Goal: Task Accomplishment & Management: Manage account settings

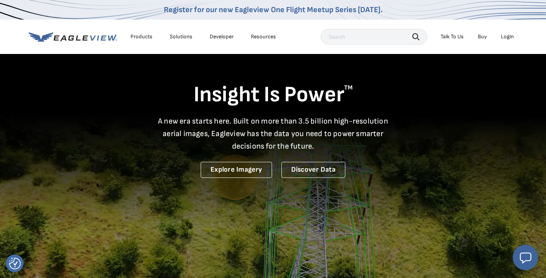
click at [506, 37] on div "Login" at bounding box center [507, 36] width 13 height 7
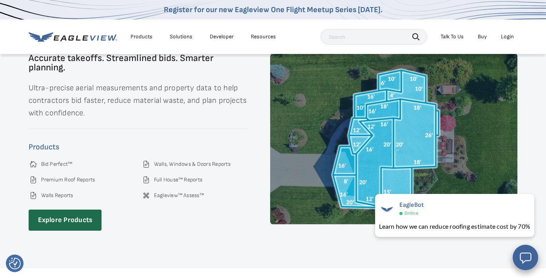
scroll to position [976, 0]
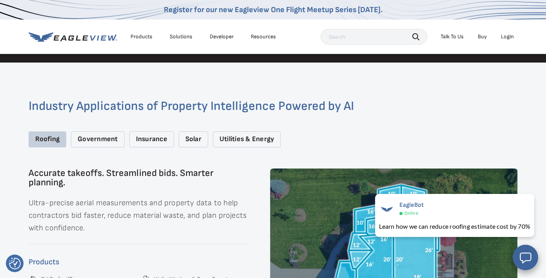
click at [506, 38] on div "Login" at bounding box center [507, 36] width 13 height 7
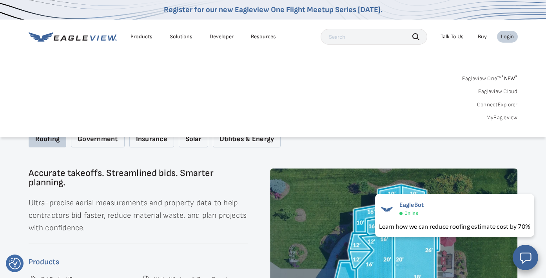
click at [499, 117] on link "MyEagleview" at bounding box center [501, 117] width 31 height 7
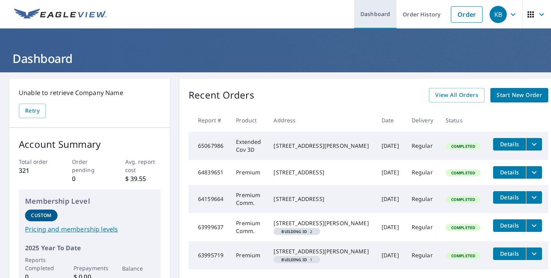
click at [382, 14] on link "Dashboard" at bounding box center [375, 14] width 42 height 29
click at [511, 14] on icon "button" at bounding box center [513, 14] width 5 height 3
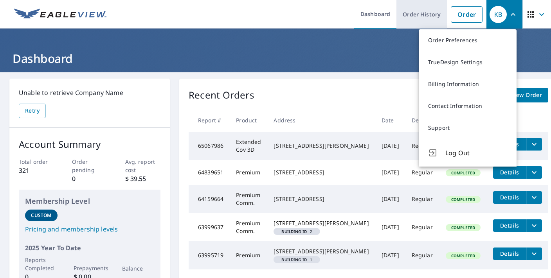
click at [417, 16] on link "Order History" at bounding box center [422, 14] width 51 height 29
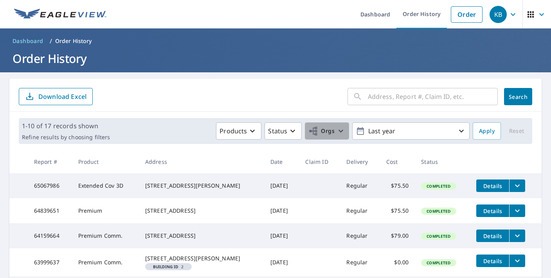
click at [336, 130] on icon "button" at bounding box center [340, 131] width 9 height 9
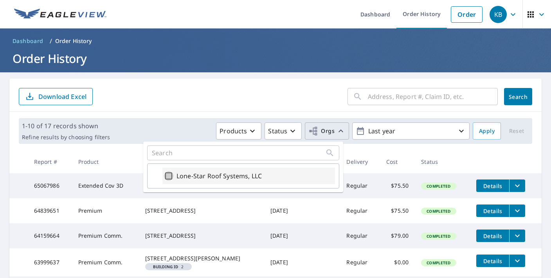
click at [171, 176] on input "Lone-Star Roof Systems, LLC" at bounding box center [168, 176] width 9 height 9
checkbox input "true"
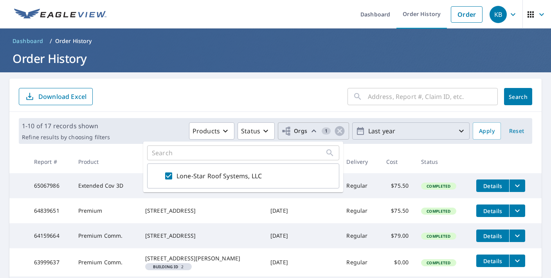
click at [457, 130] on icon "button" at bounding box center [461, 131] width 9 height 9
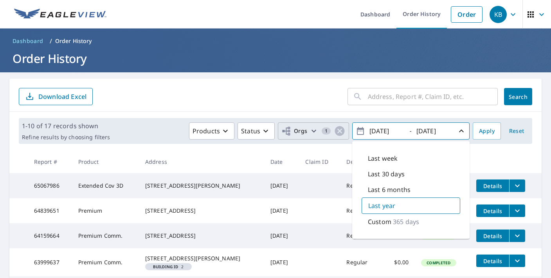
click at [399, 190] on p "Last 6 months" at bounding box center [389, 189] width 43 height 9
type input "2025/04/07"
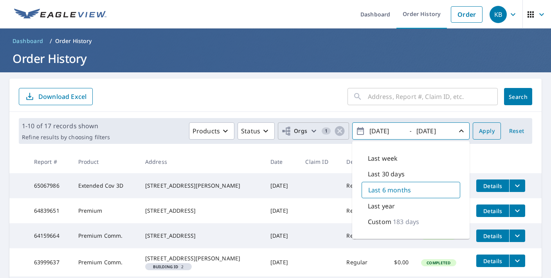
click at [479, 132] on span "Apply" at bounding box center [487, 132] width 16 height 10
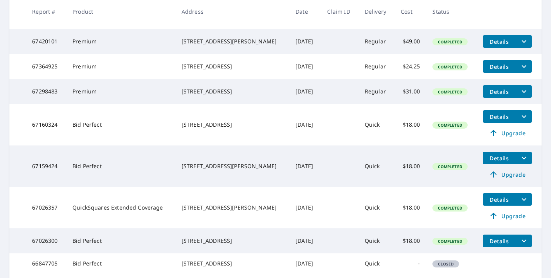
scroll to position [275, 0]
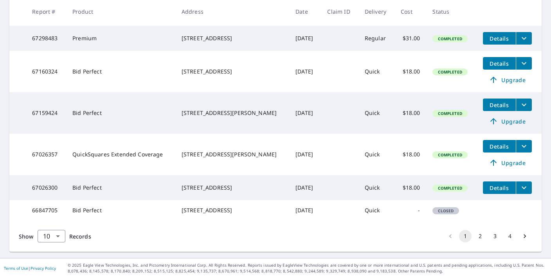
click at [475, 239] on button "2" at bounding box center [480, 236] width 13 height 13
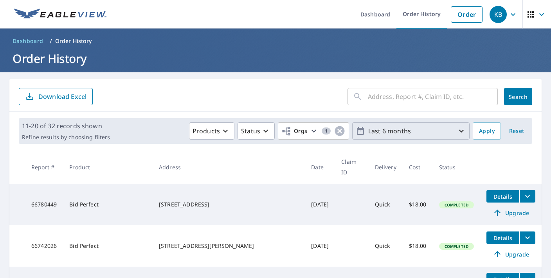
click at [457, 130] on icon "button" at bounding box center [461, 131] width 9 height 9
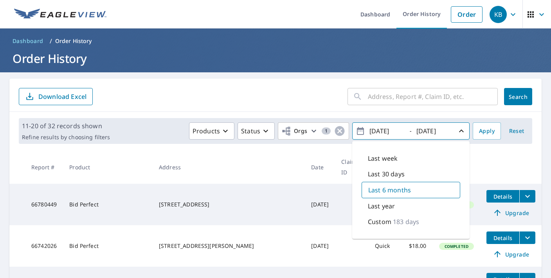
click at [313, 84] on div "​ Search Download Excel" at bounding box center [275, 95] width 533 height 33
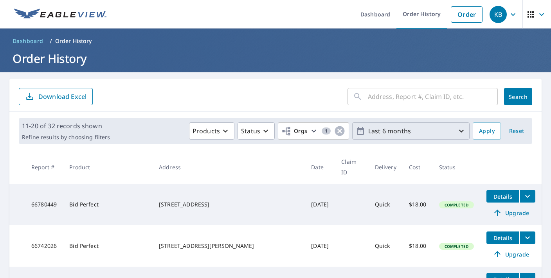
click at [32, 95] on icon "button" at bounding box center [29, 96] width 9 height 9
